Goal: Check status: Check status

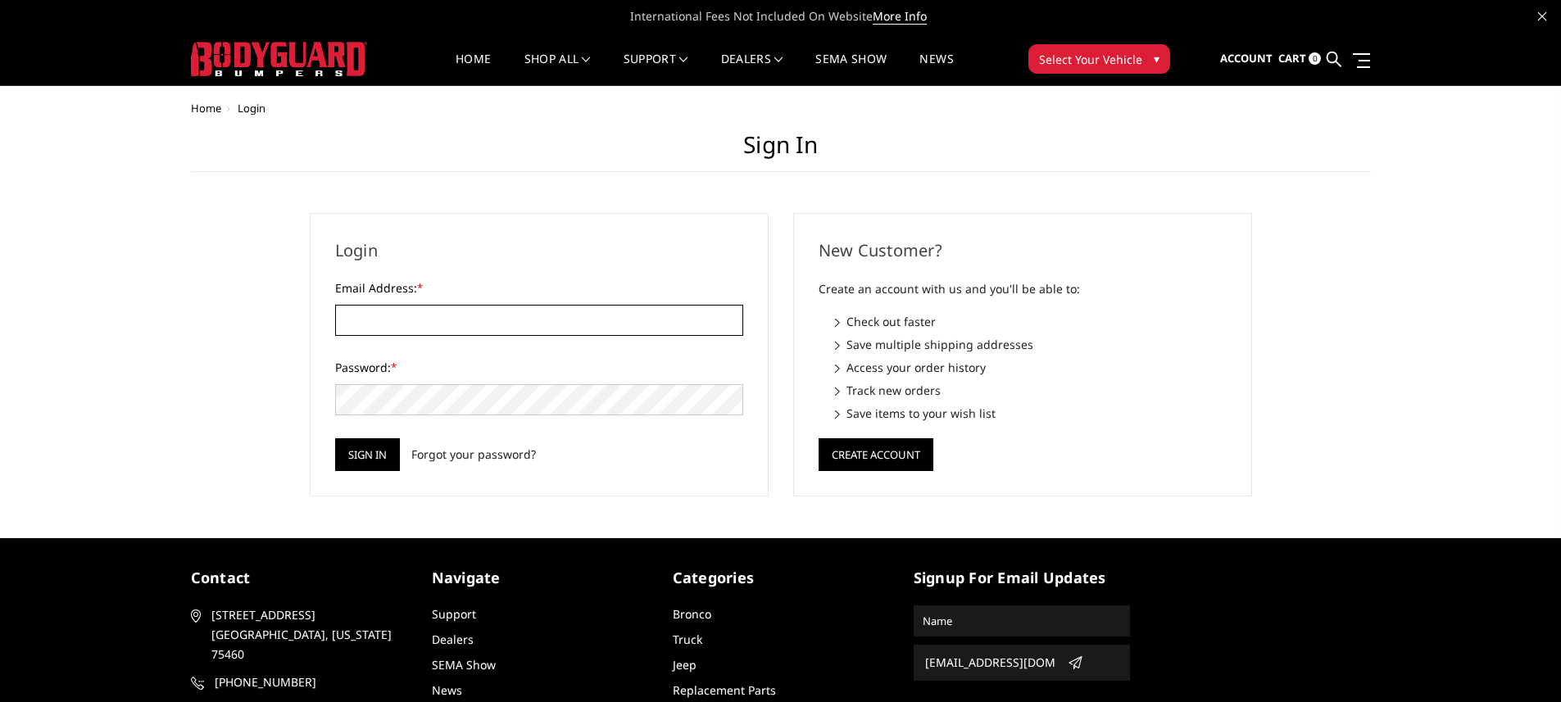
click at [565, 325] on input "Email Address: *" at bounding box center [539, 320] width 408 height 31
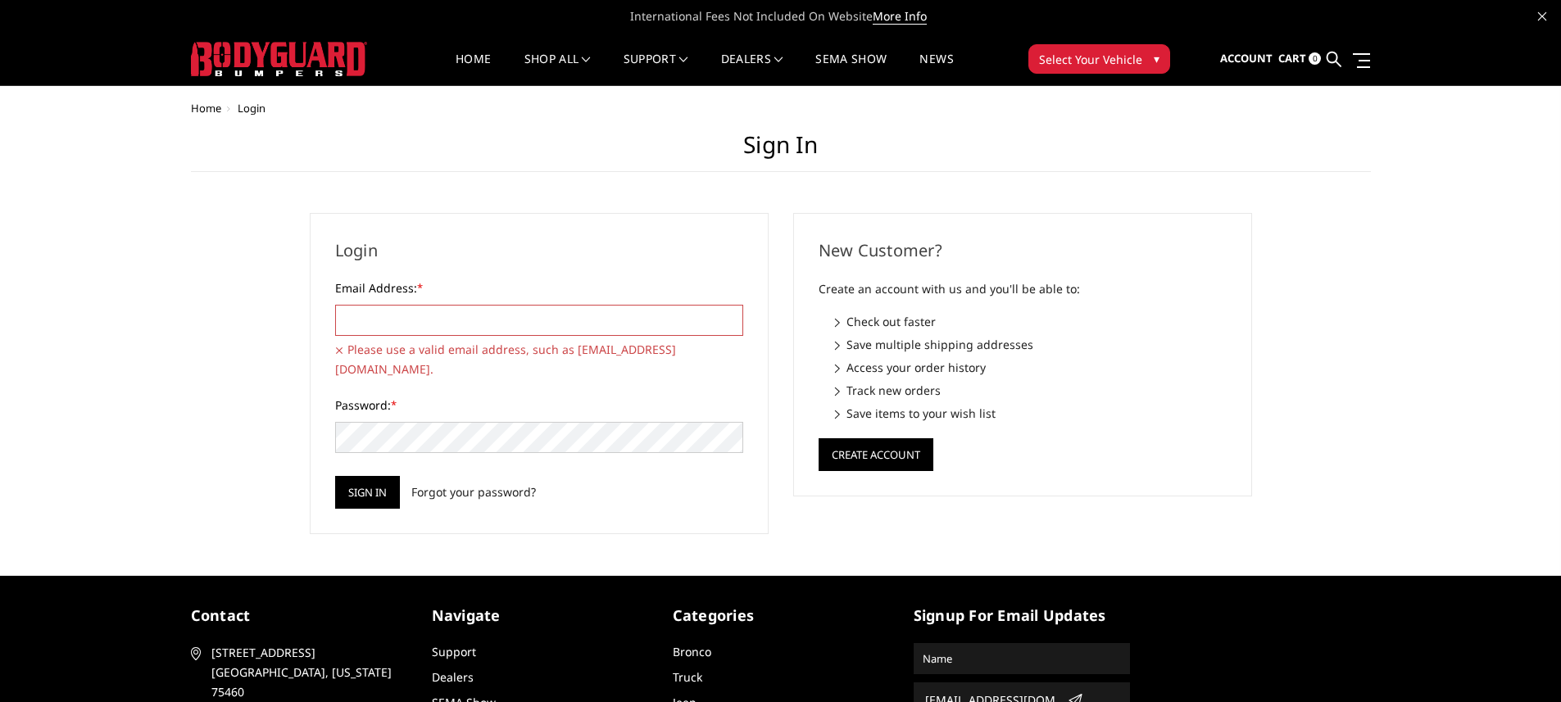
type input "[EMAIL_ADDRESS][DOMAIN_NAME]"
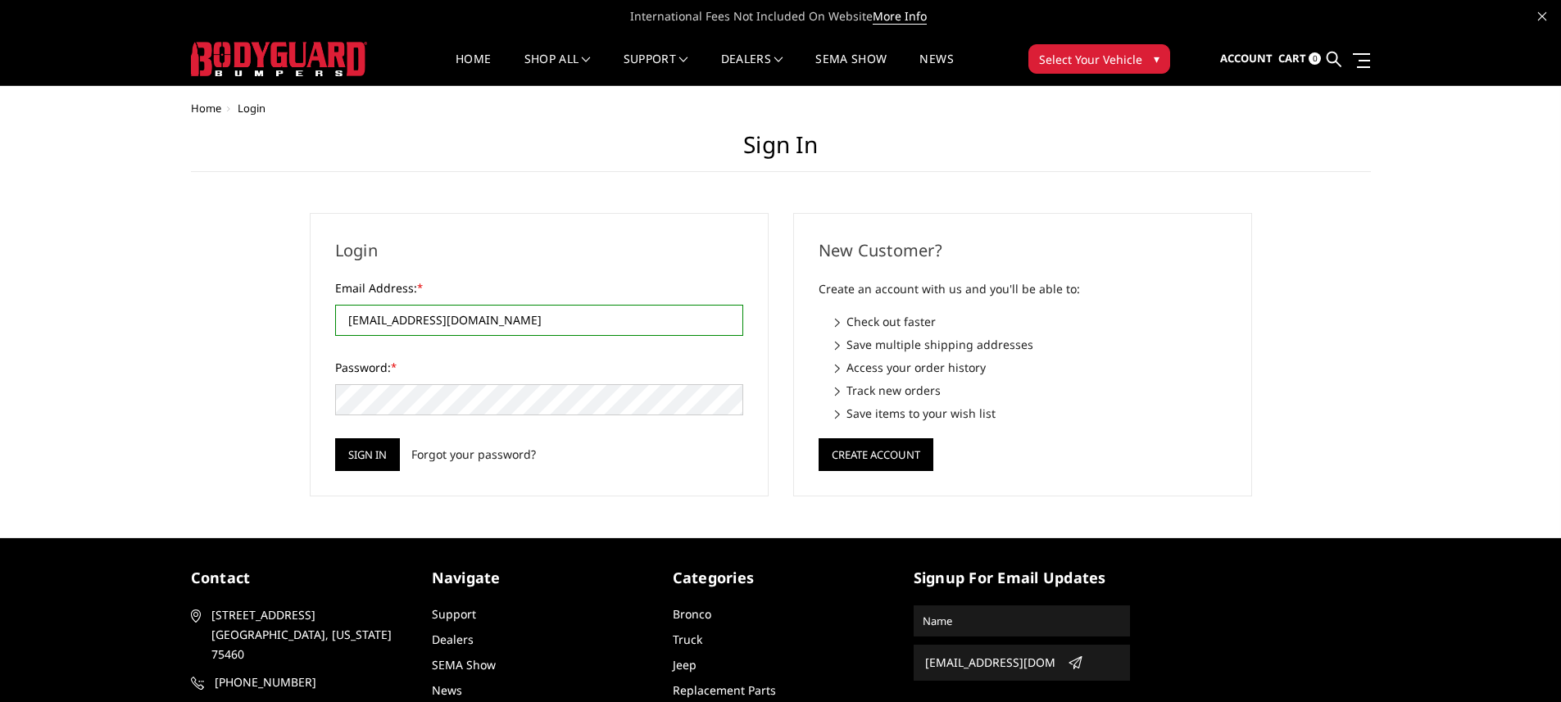
click at [335, 438] on input "Sign in" at bounding box center [367, 454] width 65 height 33
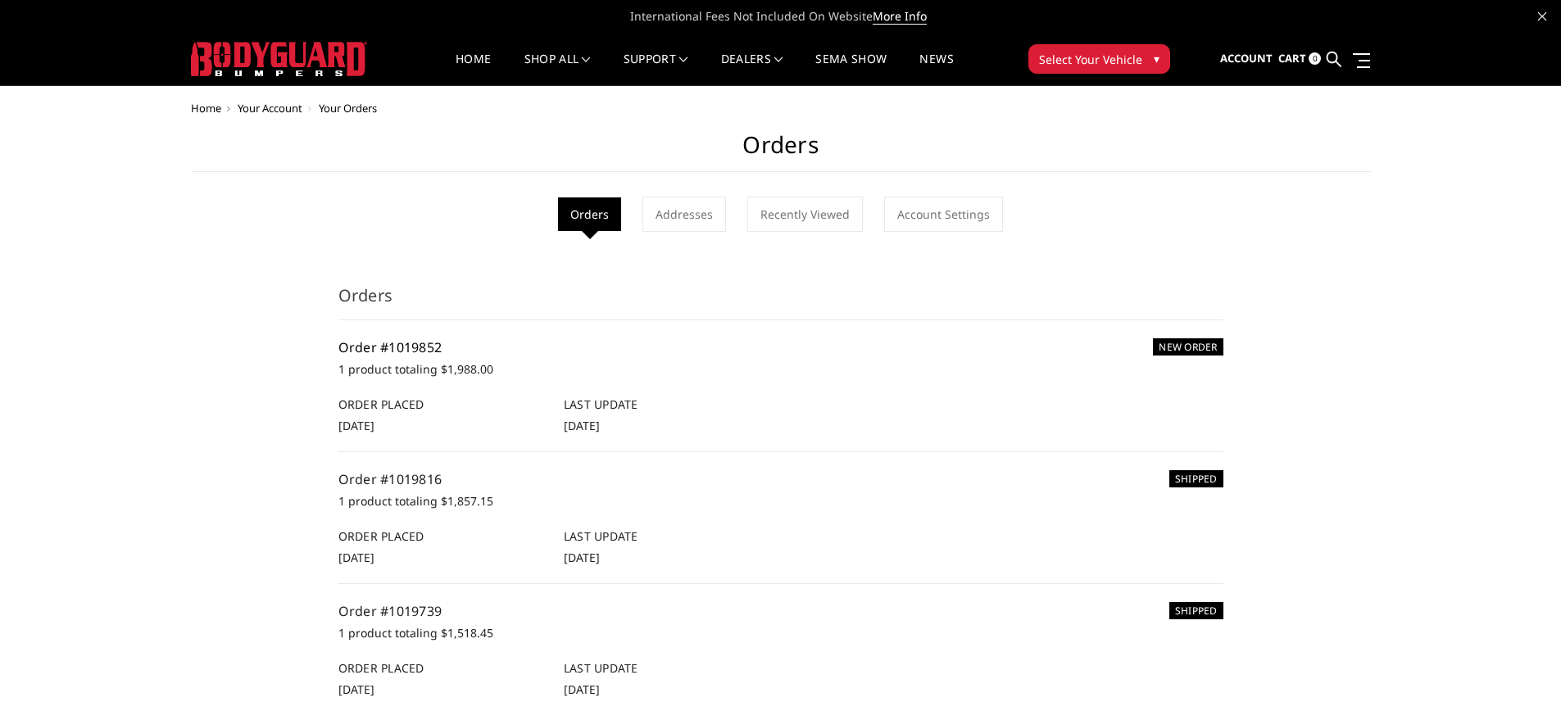
click at [409, 345] on link "Order #1019852" at bounding box center [390, 347] width 104 height 18
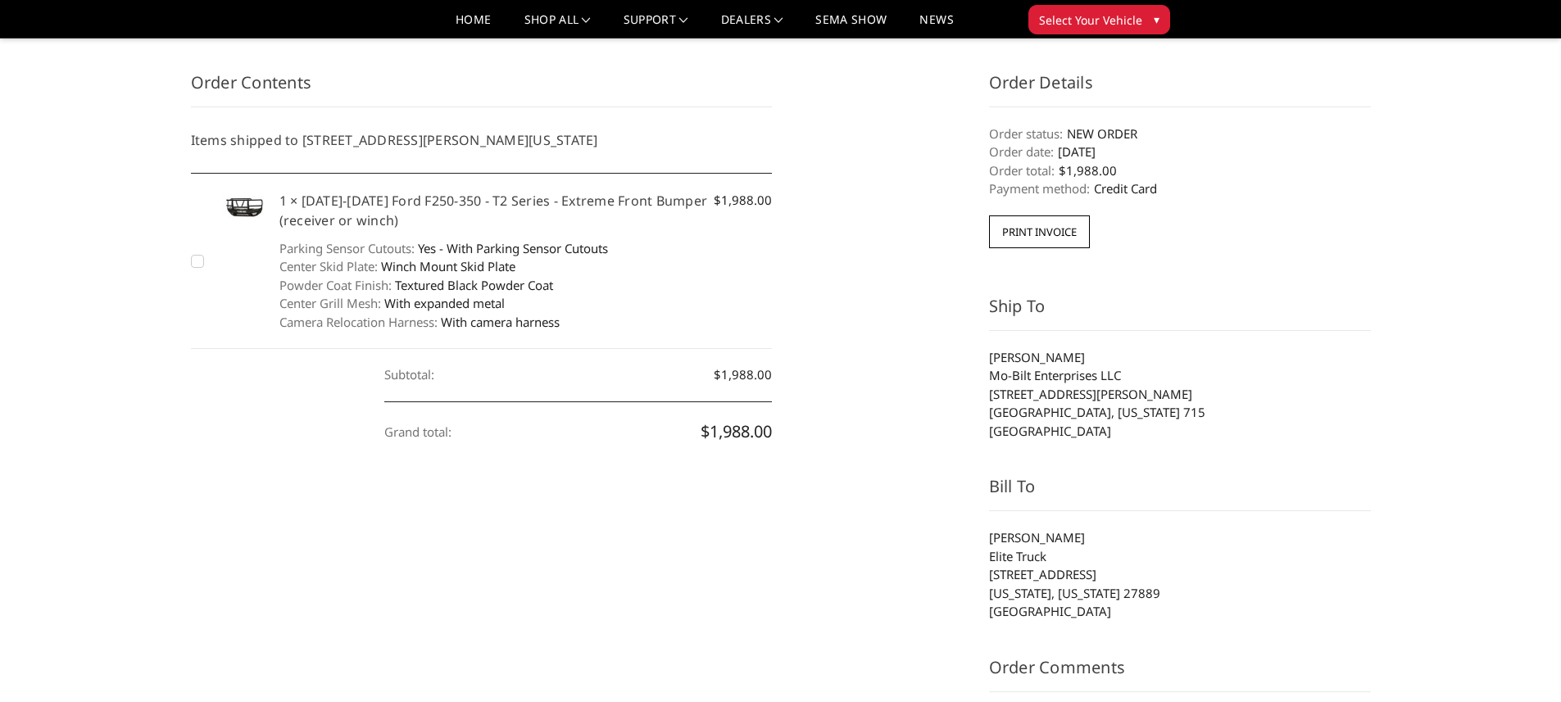
scroll to position [202, 0]
